Goal: Information Seeking & Learning: Learn about a topic

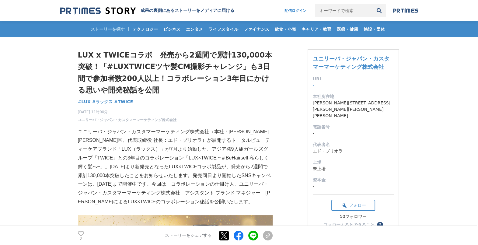
click at [216, 133] on p "ユニリーバ・ジャパン・カスタマーマーケティング株式会社（本社：[PERSON_NAME][PERSON_NAME]区、代表取締役 社長：エド・ブリオラ）が展開…" at bounding box center [175, 166] width 195 height 79
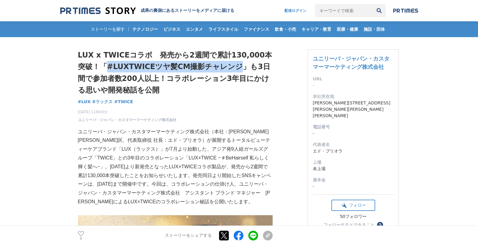
drag, startPoint x: 106, startPoint y: 66, endPoint x: 236, endPoint y: 67, distance: 130.5
click at [236, 67] on h1 "LUX x TWICEコラボ　発売から2週間で累計130,000本突破！「#LUXTWICEツヤ髪CM撮影チャレンジ」も3日間で参加者数200人以上！コラボレ…" at bounding box center [175, 72] width 195 height 47
copy h1 "#LUXTWICEツヤ髪CM撮影チャレンジ"
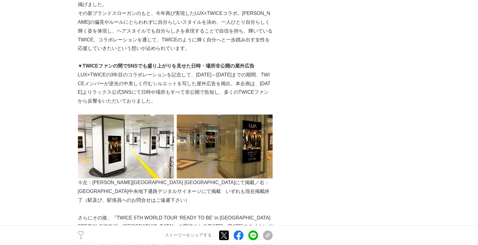
scroll to position [723, 0]
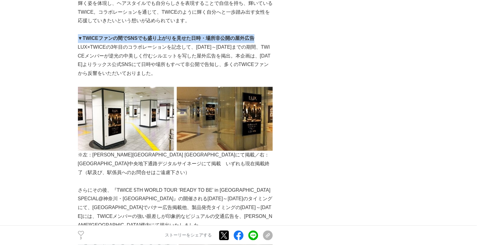
drag, startPoint x: 79, startPoint y: 27, endPoint x: 257, endPoint y: 26, distance: 178.0
click at [257, 34] on p "▼TWICEファンの間でSNSでも盛り上がりを見せた日時・場所非公開の屋外広告" at bounding box center [175, 38] width 195 height 9
copy strong "▼TWICEファンの間でSNSでも盛り上がりを見せた日時・場所非公開の屋外広告"
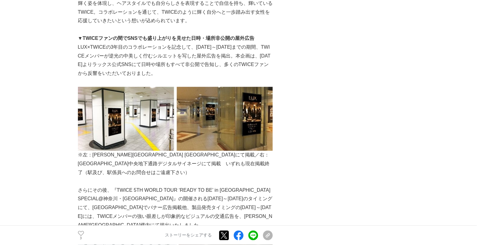
click at [157, 55] on p "LUX×TWICEの3年目のコラボレーションを記念して、[DATE]～[DATE]までの期間、TWICEメンバーが逆光の中美しく佇むシルエットを写した屋外広告…" at bounding box center [175, 60] width 195 height 35
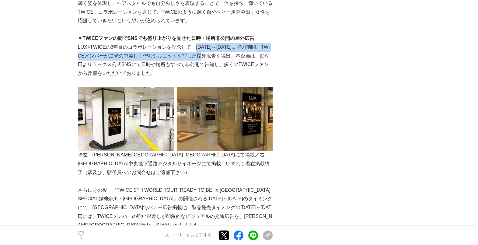
drag, startPoint x: 195, startPoint y: 38, endPoint x: 216, endPoint y: 49, distance: 24.2
click at [216, 49] on p "LUX×TWICEの3年目のコラボレーションを記念して、[DATE]～[DATE]までの期間、TWICEメンバーが逆光の中美しく佇むシルエットを写した屋外広告…" at bounding box center [175, 60] width 195 height 35
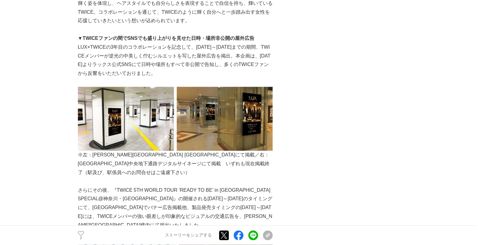
drag, startPoint x: 216, startPoint y: 49, endPoint x: 162, endPoint y: 37, distance: 55.0
click at [162, 43] on p "LUX×TWICEの3年目のコラボレーションを記念して、[DATE]～[DATE]までの期間、TWICEメンバーが逆光の中美しく佇むシルエットを写した屋外広告…" at bounding box center [175, 60] width 195 height 35
drag, startPoint x: 78, startPoint y: 38, endPoint x: 211, endPoint y: 63, distance: 136.2
click at [211, 63] on p "LUX×TWICEの3年目のコラボレーションを記念して、[DATE]～[DATE]までの期間、TWICEメンバーが逆光の中美しく佇むシルエットを写した屋外広告…" at bounding box center [175, 60] width 195 height 35
drag, startPoint x: 211, startPoint y: 63, endPoint x: 168, endPoint y: 96, distance: 54.6
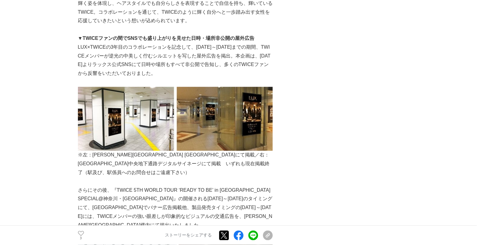
click at [168, 96] on img at bounding box center [175, 119] width 195 height 64
click at [193, 97] on img at bounding box center [175, 119] width 195 height 64
copy p "LUX×TWICEの3年目のコラボレーションを記念して、[DATE]～[DATE]までの期間、TWICEメンバーが逆光の中美しく佇むシルエットを写した屋外広告…"
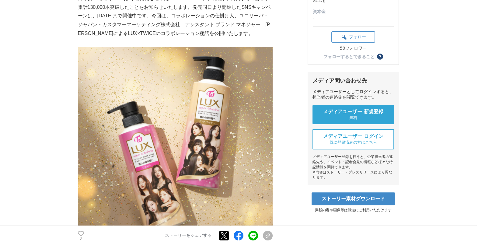
scroll to position [76, 0]
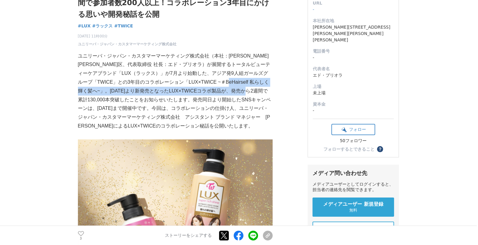
drag, startPoint x: 232, startPoint y: 80, endPoint x: 267, endPoint y: 92, distance: 37.2
click at [267, 92] on p "ユニリーバ・ジャパン・カスタマーマーケティング株式会社（本社：[PERSON_NAME][PERSON_NAME]区、代表取締役 社長：エド・ブリオラ）が展開…" at bounding box center [175, 91] width 195 height 79
copy p "[DATE]より新発売となったLUX×TWICEコラボ製品が、発売から2週間で累計130,000本突破した"
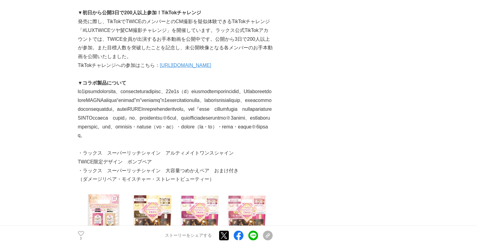
scroll to position [2015, 0]
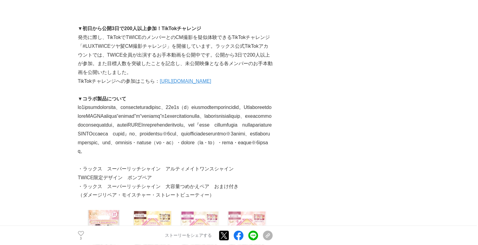
click at [90, 96] on strong "▼コラボ製品について" at bounding box center [102, 98] width 49 height 5
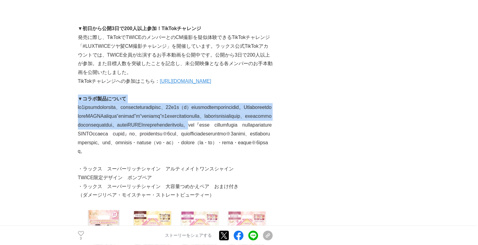
drag, startPoint x: 79, startPoint y: 88, endPoint x: 248, endPoint y: 136, distance: 175.1
copy div "▼コラボ製品について 過去2年のコラボレーションを通して、コラボ製品の発売を望む声が多かった中、[DATE]よりついにファン待望のコラボボトルを発売。Xで実施…"
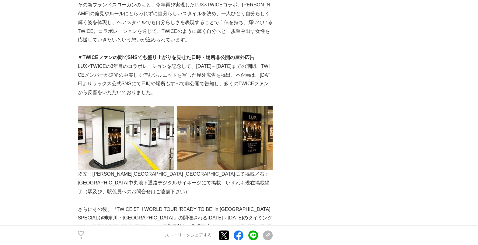
scroll to position [761, 0]
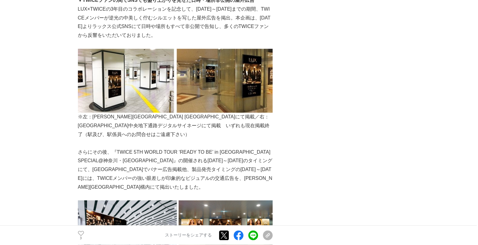
click at [151, 100] on img at bounding box center [175, 81] width 195 height 64
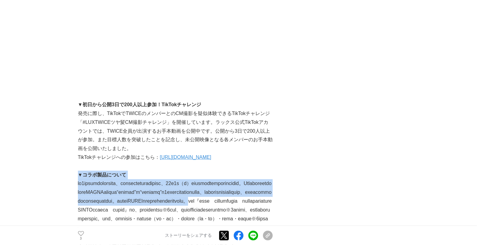
scroll to position [1901, 0]
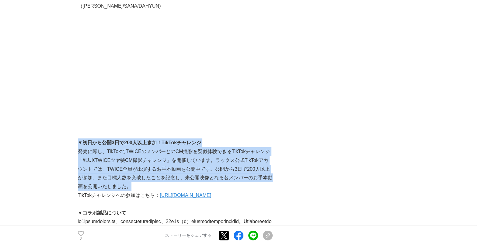
drag, startPoint x: 127, startPoint y: 179, endPoint x: 80, endPoint y: 137, distance: 62.7
copy div "▼初日から公開3日で200人以上参加！TikTokチャレンジ 発売に際し、TikTokでTWICEのメンバーとのCM撮影を疑似体験できるTikTokチャレンジ…"
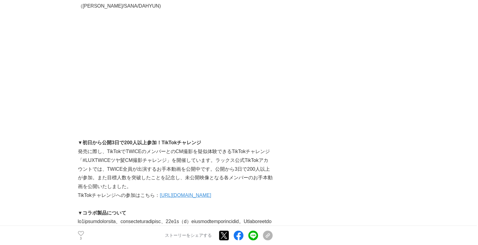
click at [321, 190] on div "LUX x TWICEコラボ　発売から2週間で累計130,000本突破！「#LUXTWICEツヤ髪CM撮影チャレンジ」も3日間で参加者数200人以上！コラボレ…" at bounding box center [239, 172] width 322 height 4073
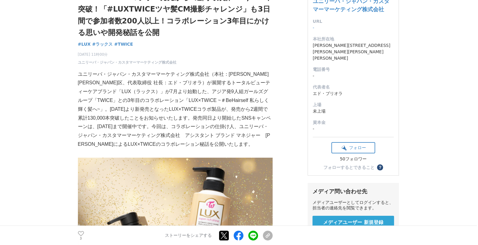
scroll to position [0, 0]
